Goal: Find specific page/section: Find specific page/section

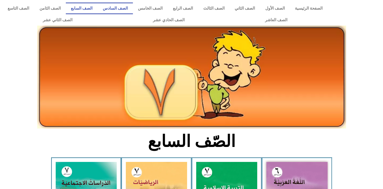
click at [133, 9] on link "الصف السادس" at bounding box center [115, 9] width 35 height 12
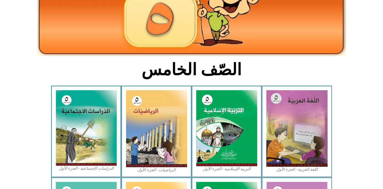
scroll to position [73, 0]
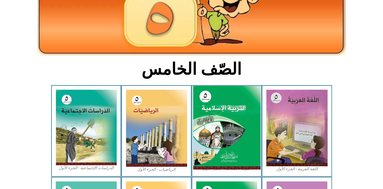
click at [227, 120] on img at bounding box center [226, 128] width 67 height 84
